Goal: Communication & Community: Answer question/provide support

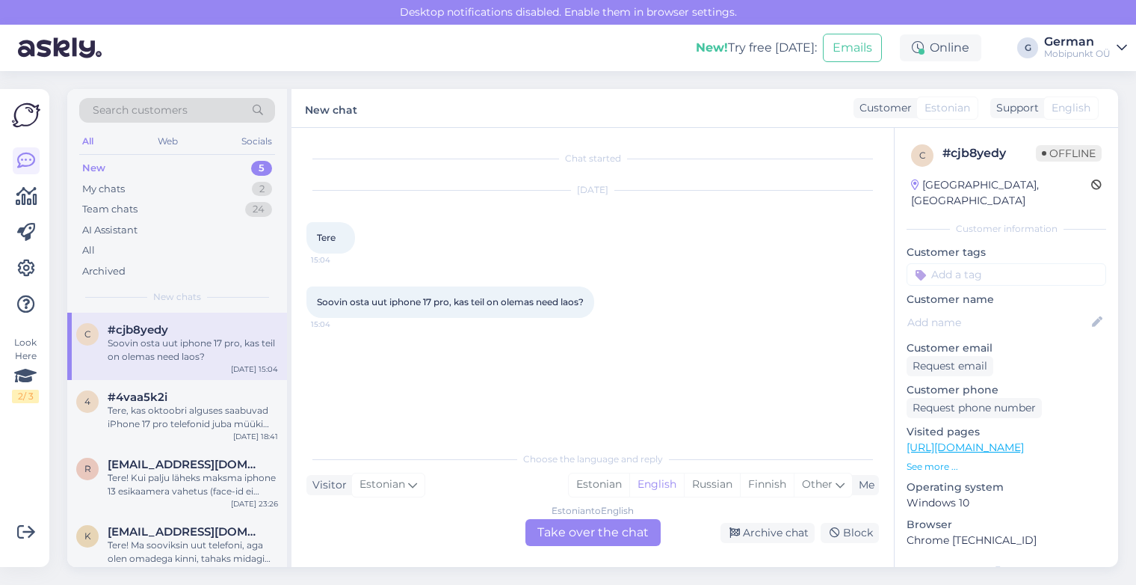
scroll to position [69, 0]
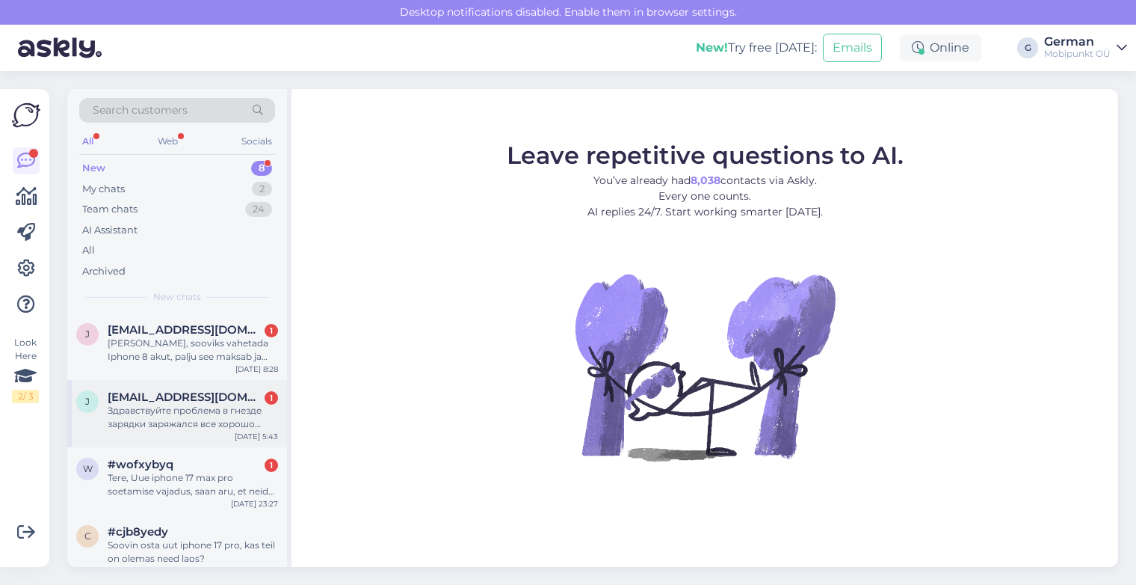
click at [206, 410] on div "Здравствуйте проблема в гнезде зарядки заряжался все хорошо потом поменяли экра…" at bounding box center [193, 417] width 170 height 27
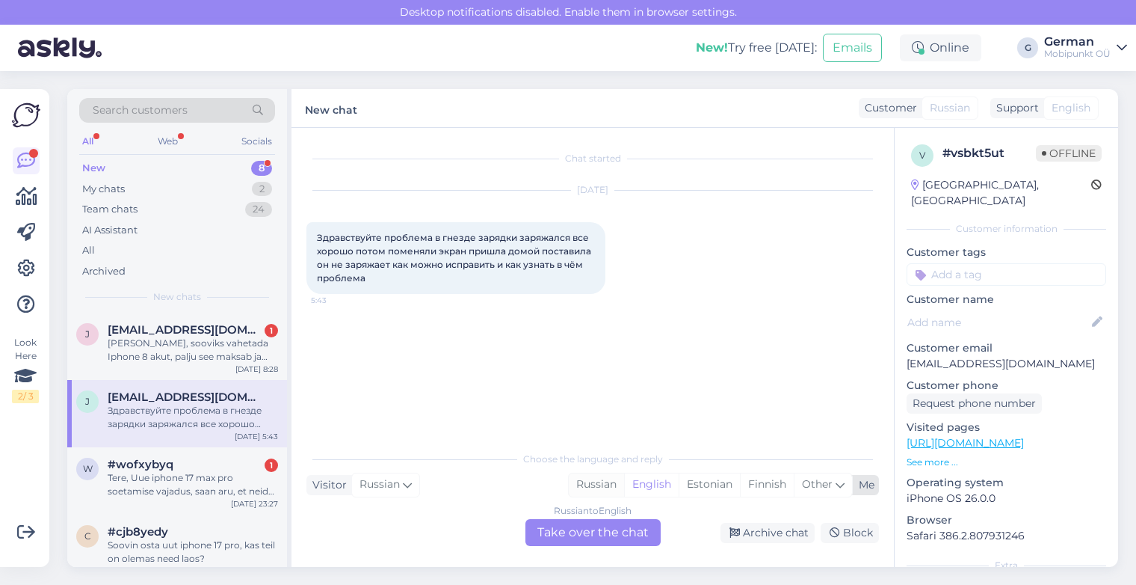
click at [597, 487] on div "Russian" at bounding box center [596, 484] width 55 height 22
click at [585, 532] on div "Russian to Russian Take over the chat" at bounding box center [593, 532] width 135 height 27
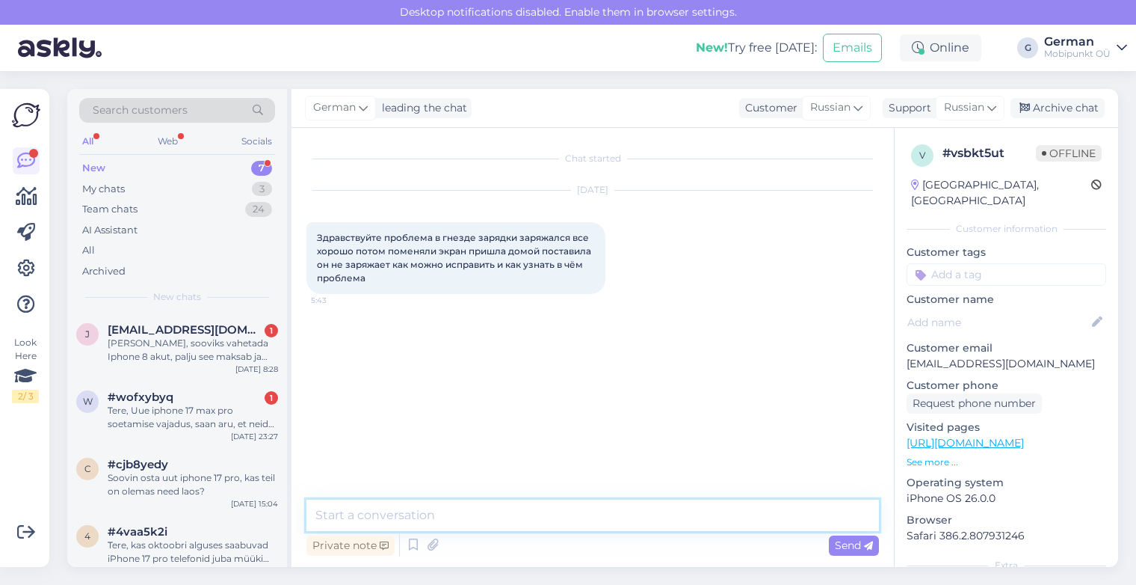
click at [475, 512] on textarea at bounding box center [593, 514] width 573 height 31
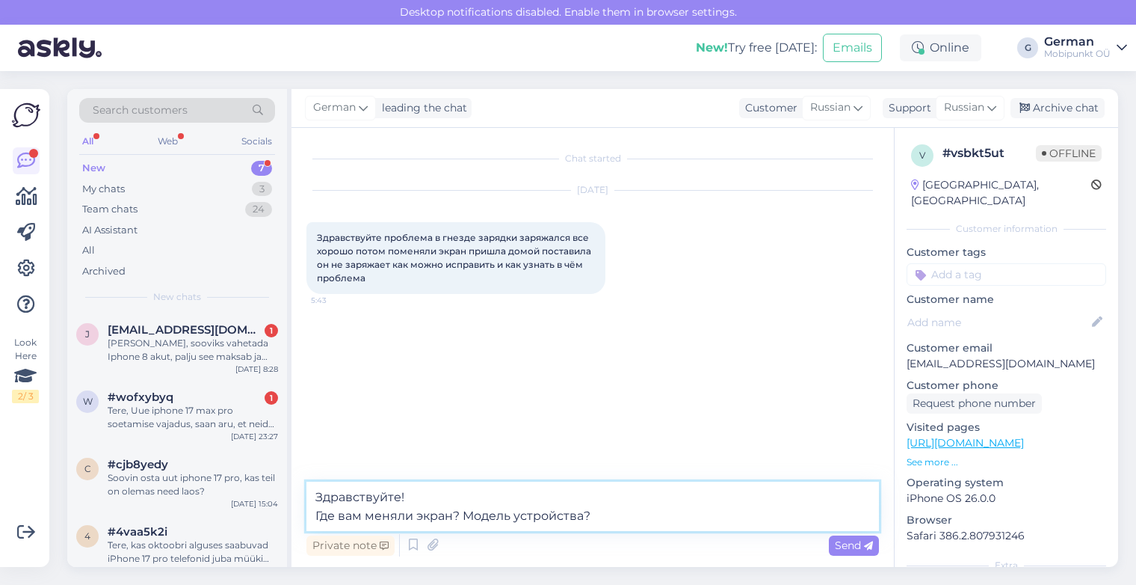
click at [324, 514] on textarea "Здравствуйте! Где вам меняли экран? Модель устройства?" at bounding box center [593, 505] width 573 height 49
type textarea "Здравствуйте! Скажите, пожалуйста, где вам меняли экран? Модель устройства?"
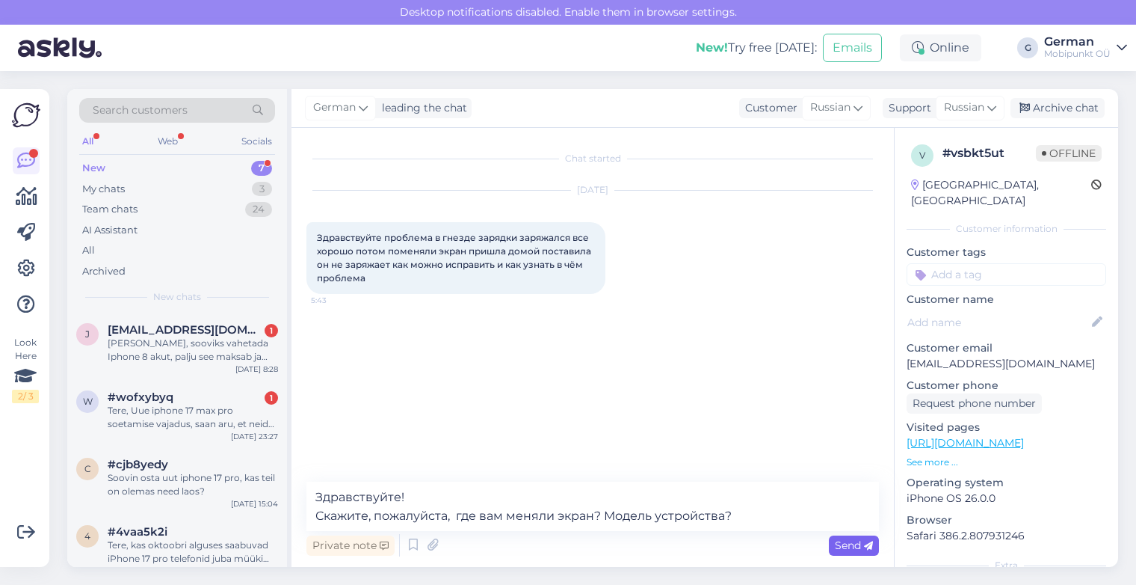
click at [855, 548] on span "Send" at bounding box center [854, 544] width 38 height 13
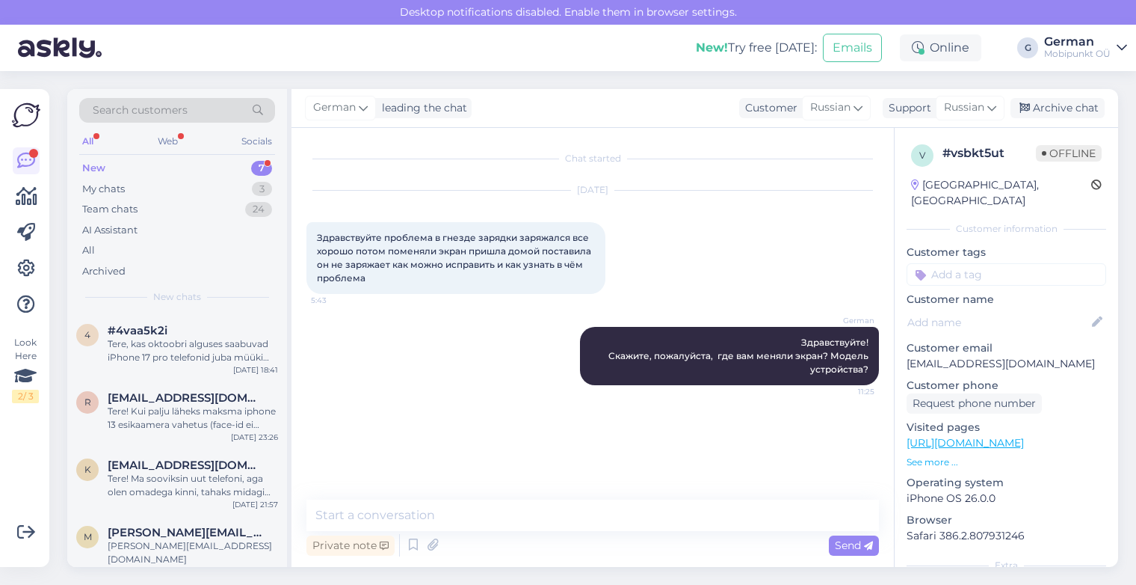
scroll to position [203, 0]
